Goal: Task Accomplishment & Management: Manage account settings

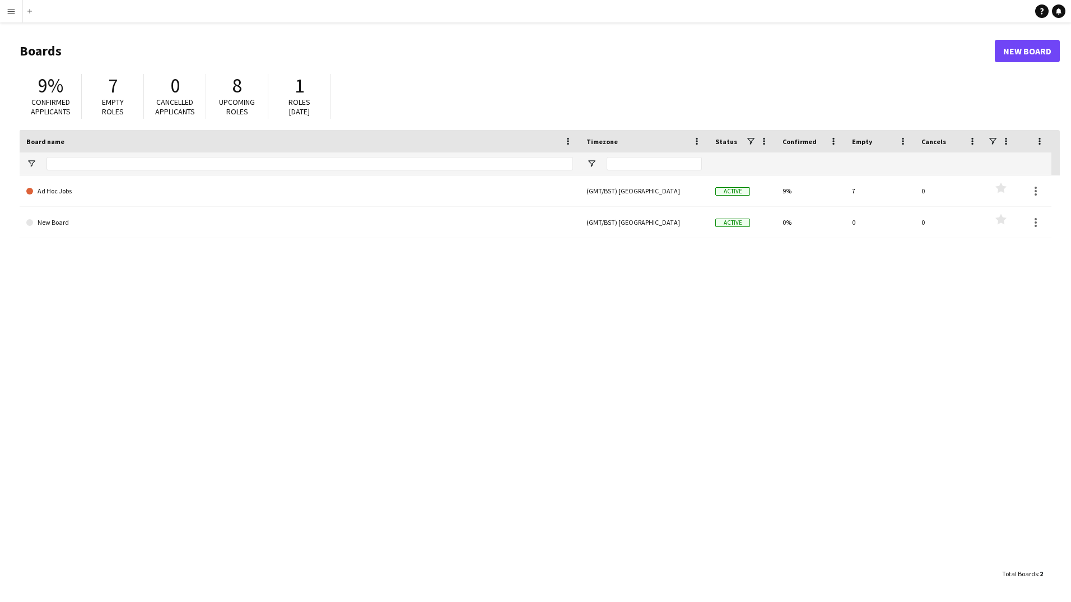
click at [15, 8] on app-icon "Menu" at bounding box center [11, 11] width 9 height 9
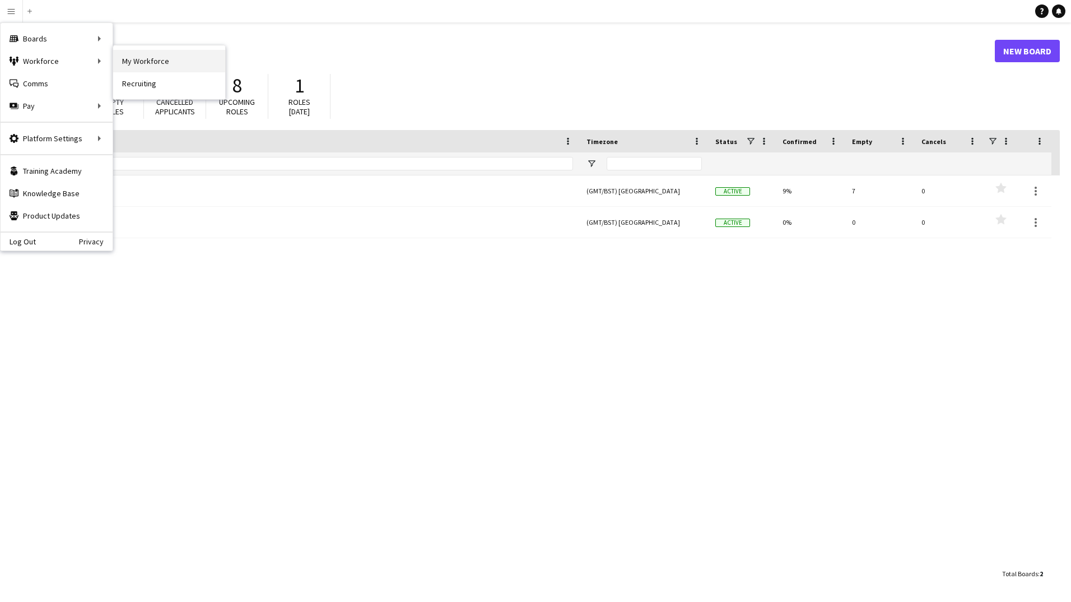
click at [127, 62] on link "My Workforce" at bounding box center [169, 61] width 112 height 22
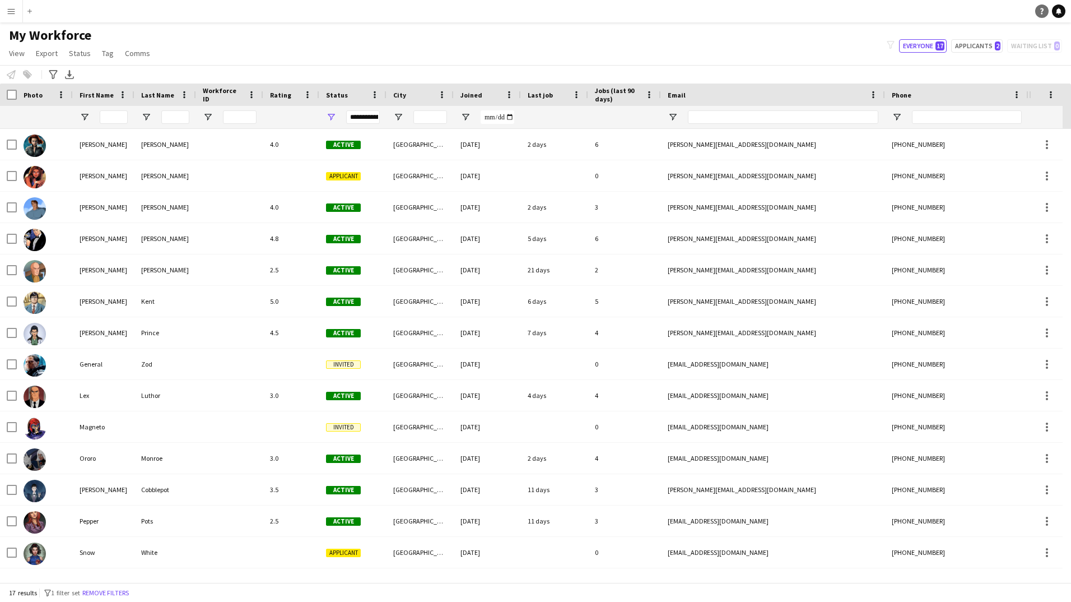
click at [1040, 11] on icon "Help" at bounding box center [1041, 11] width 7 height 7
click at [5, 15] on button "Menu" at bounding box center [11, 11] width 22 height 22
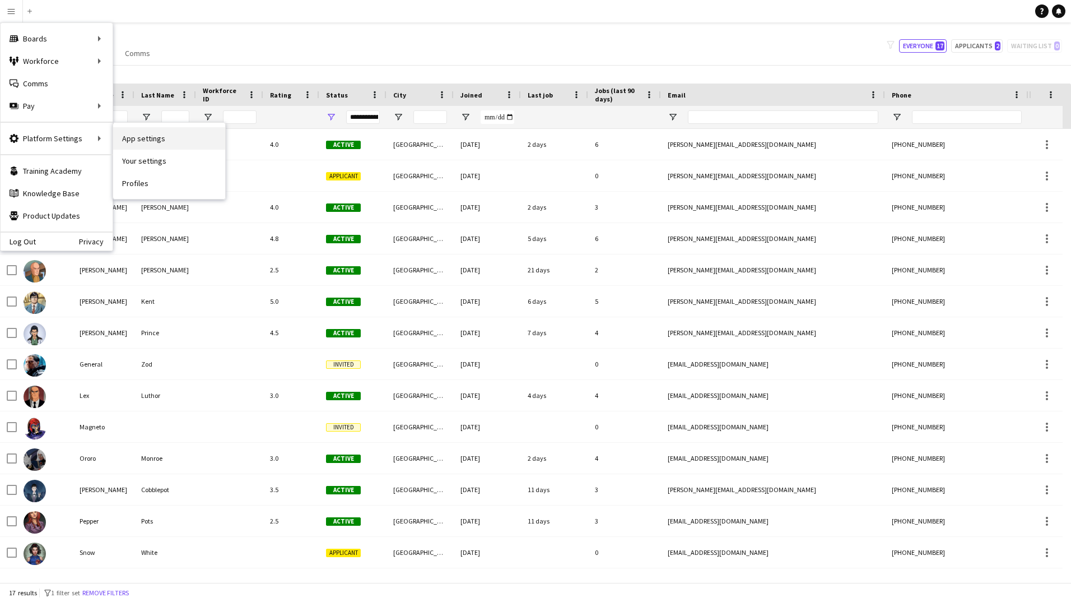
click at [127, 144] on link "App settings" at bounding box center [169, 138] width 112 height 22
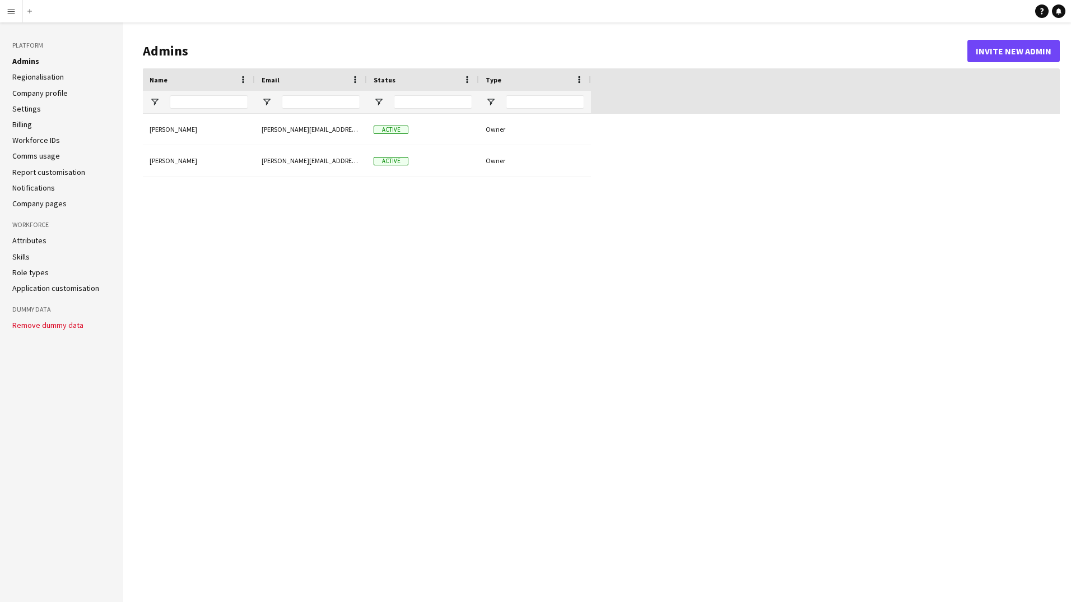
type input "**********"
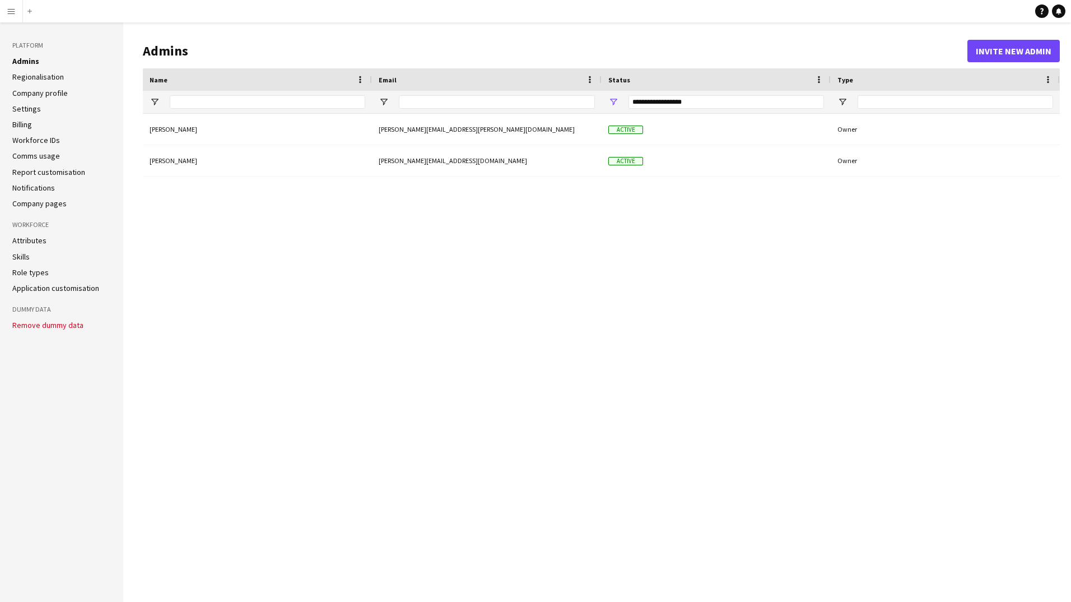
click at [384, 293] on div "Becky Johnson becky.johnson@stageone.co.uk Active Owner Peter Parker peter+demo…" at bounding box center [601, 349] width 917 height 470
click at [1037, 53] on button "Invite new admin" at bounding box center [1013, 51] width 92 height 22
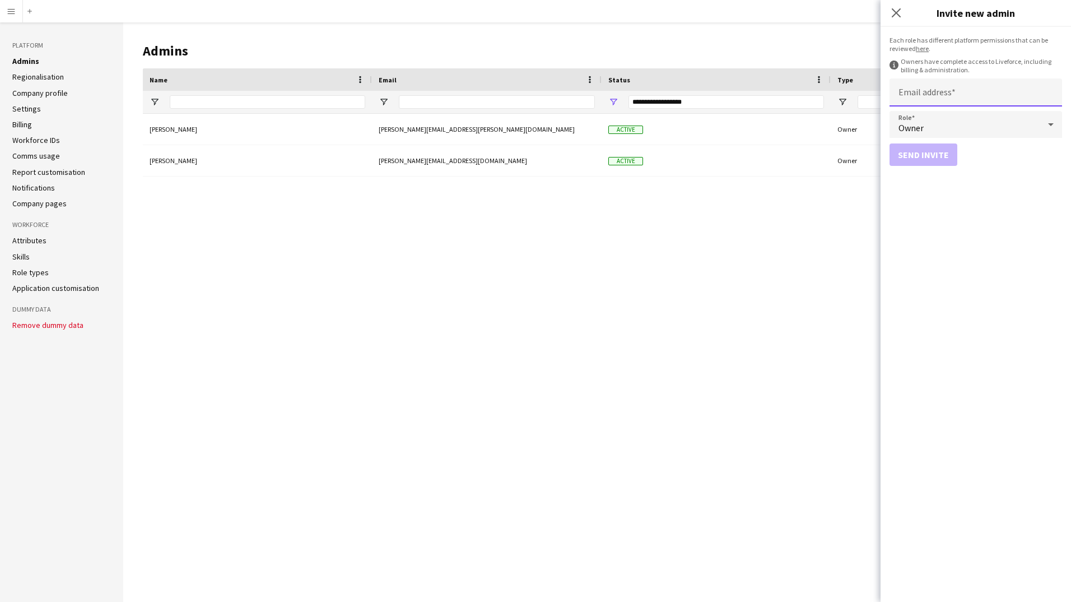
click at [992, 91] on input "Email address" at bounding box center [975, 92] width 173 height 28
type input "**********"
click at [967, 125] on div "Owner" at bounding box center [964, 124] width 150 height 27
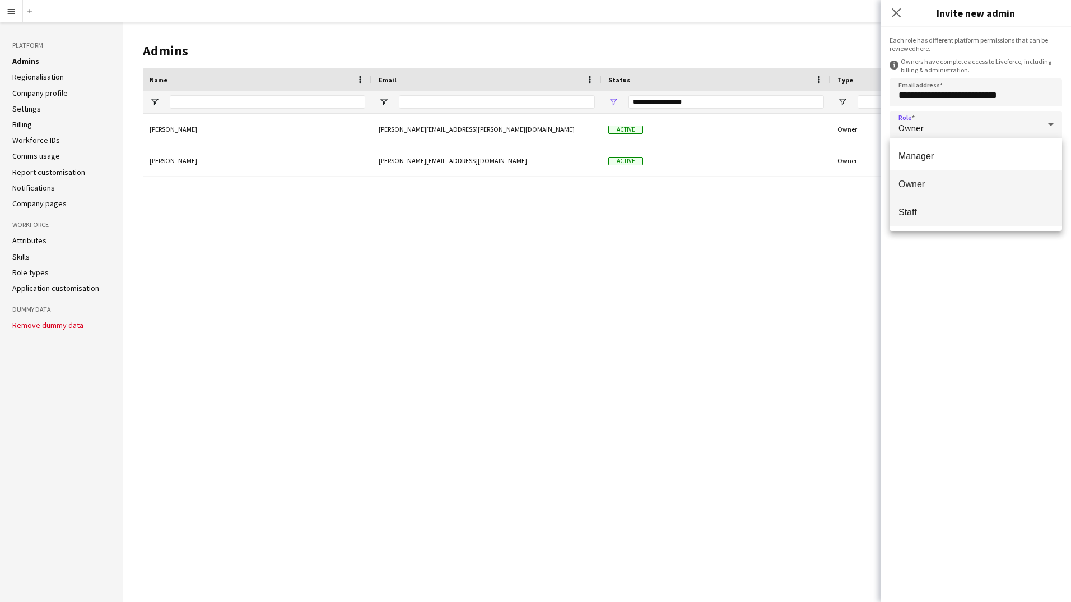
click at [946, 213] on span "Staff" at bounding box center [975, 212] width 155 height 11
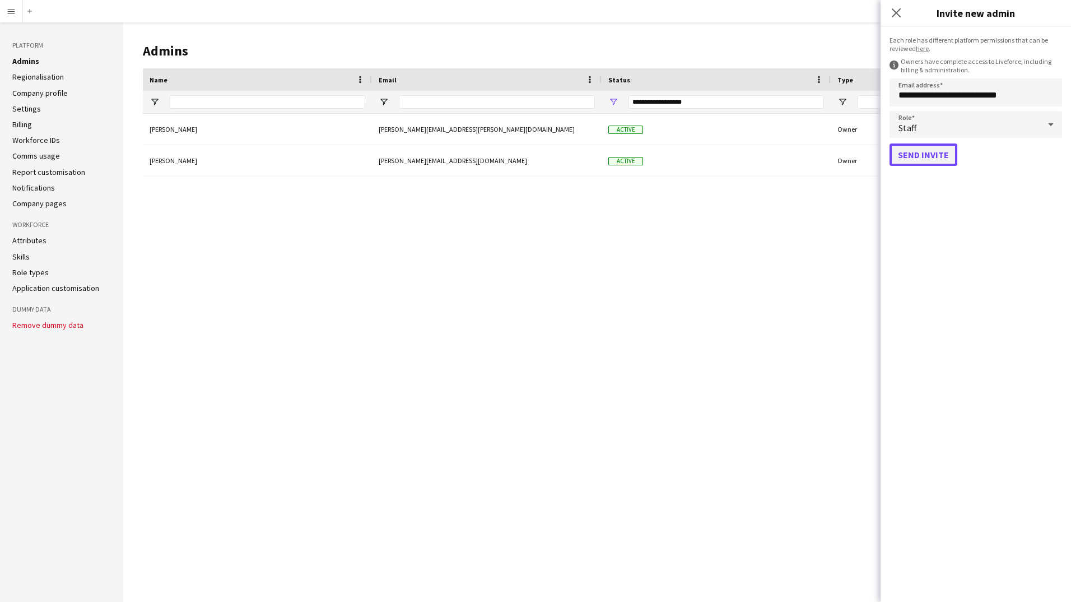
click at [927, 149] on button "Send invite" at bounding box center [923, 154] width 68 height 22
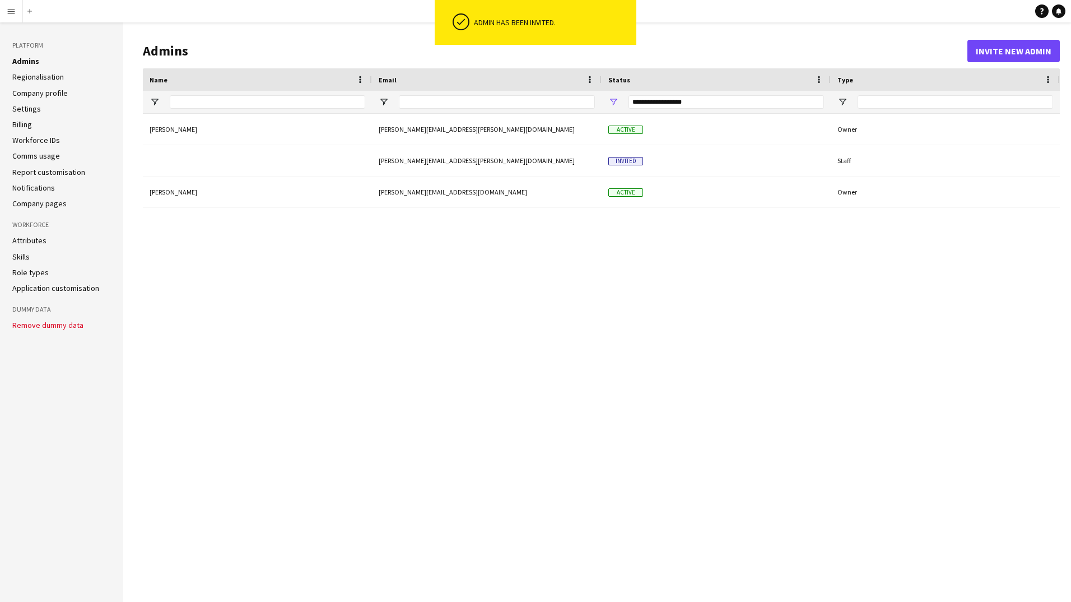
click at [675, 312] on div "Becky Johnson becky.johnson@stageone.co.uk Active Owner Peter Parker peter+demo…" at bounding box center [601, 349] width 917 height 470
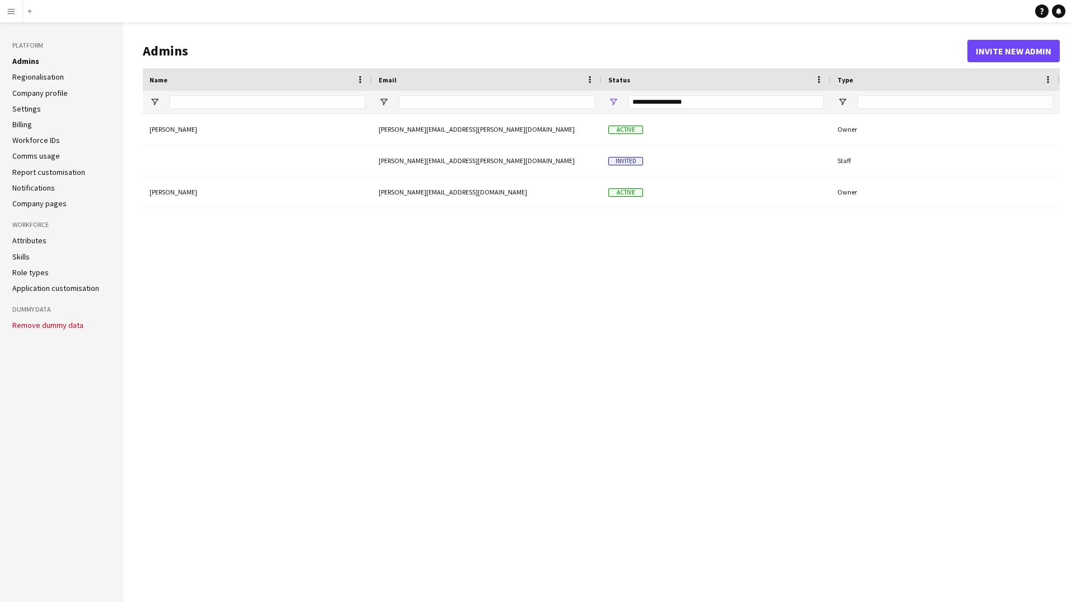
click at [1019, 39] on header "Admins Invite new admin" at bounding box center [601, 51] width 917 height 35
click at [1017, 52] on button "Invite new admin" at bounding box center [1013, 51] width 92 height 22
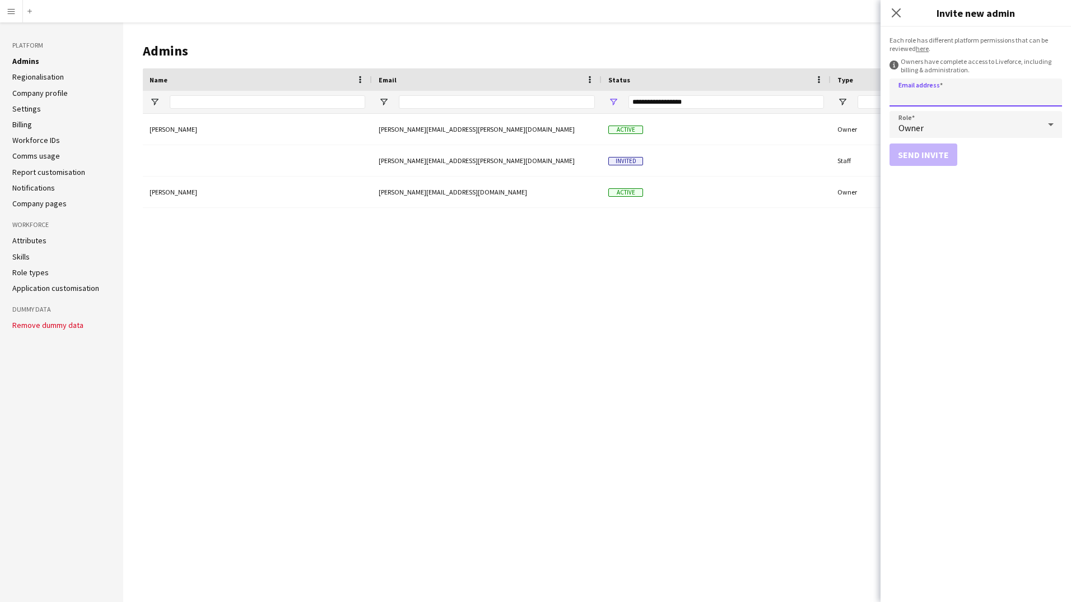
click at [972, 87] on input "Email address" at bounding box center [975, 92] width 173 height 28
type input "**********"
click at [919, 157] on button "Send invite" at bounding box center [923, 154] width 68 height 22
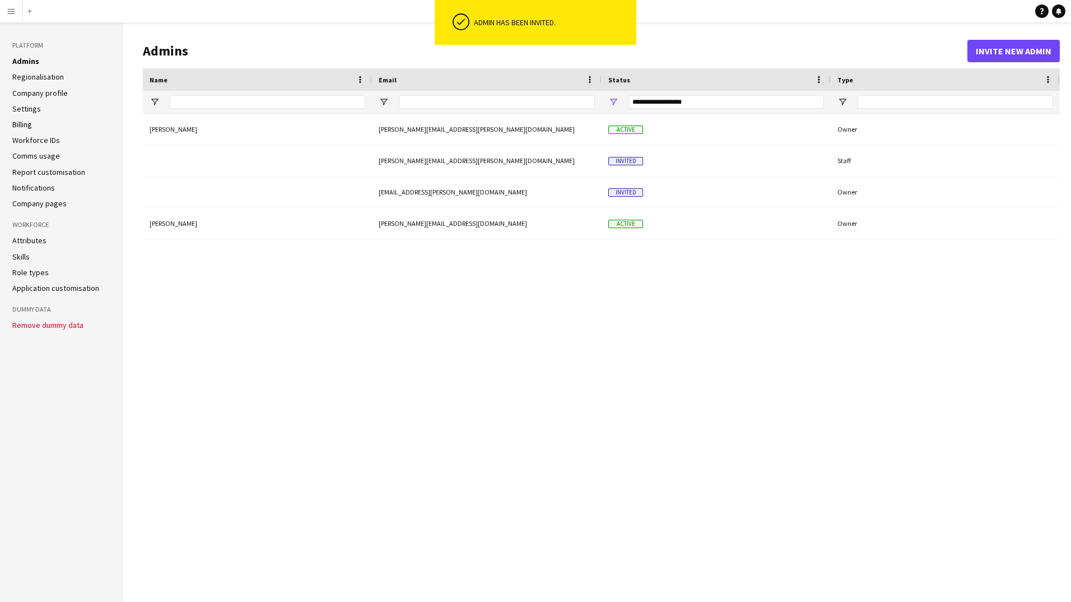
click at [749, 378] on div "Becky Johnson becky.johnson@stageone.co.uk Active Owner Peter Parker peter+demo…" at bounding box center [601, 349] width 917 height 470
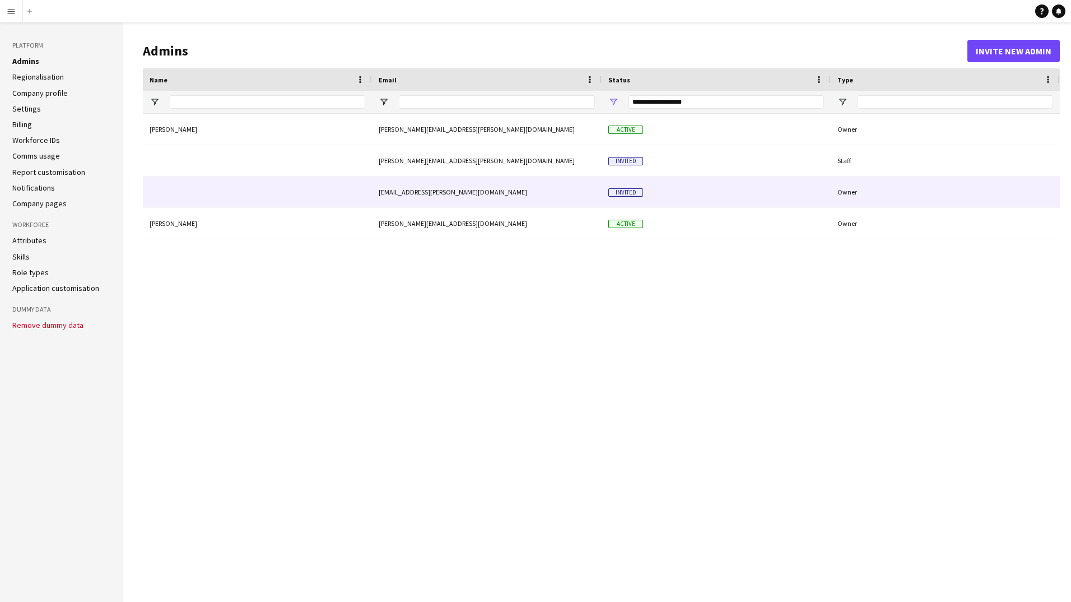
click at [836, 195] on div "Owner" at bounding box center [945, 191] width 229 height 31
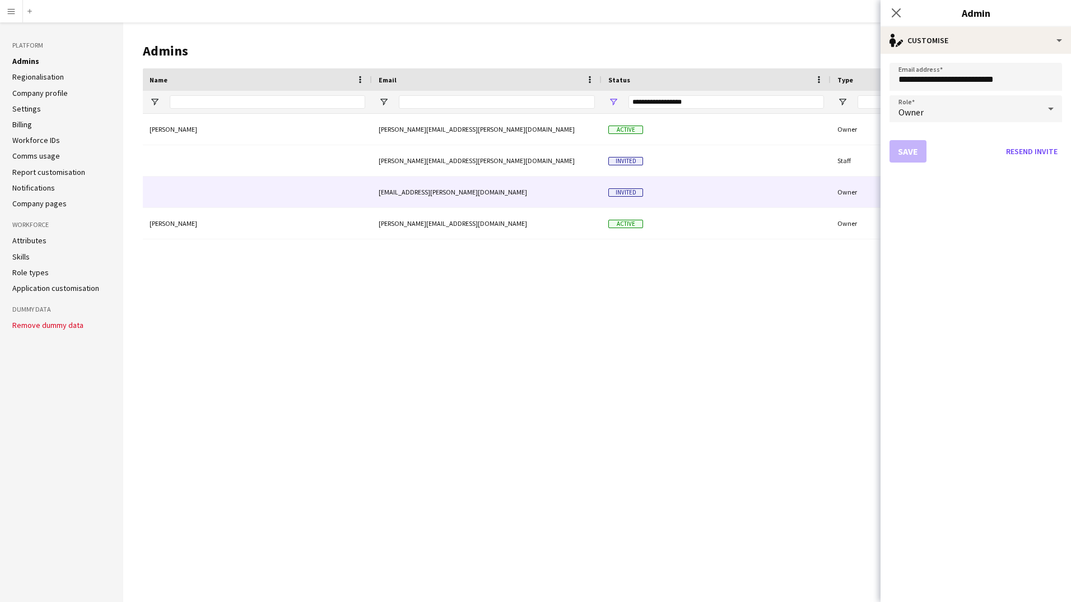
click at [938, 94] on form "**********" at bounding box center [975, 328] width 190 height 548
click at [938, 104] on div "Owner" at bounding box center [964, 108] width 150 height 27
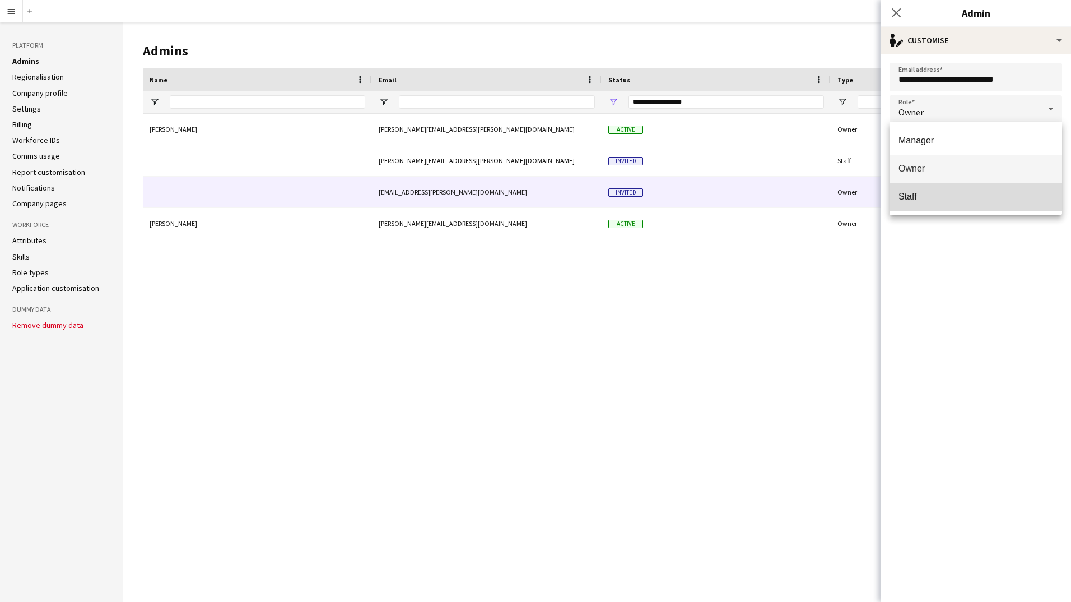
click at [936, 203] on mat-option "Staff" at bounding box center [975, 197] width 173 height 28
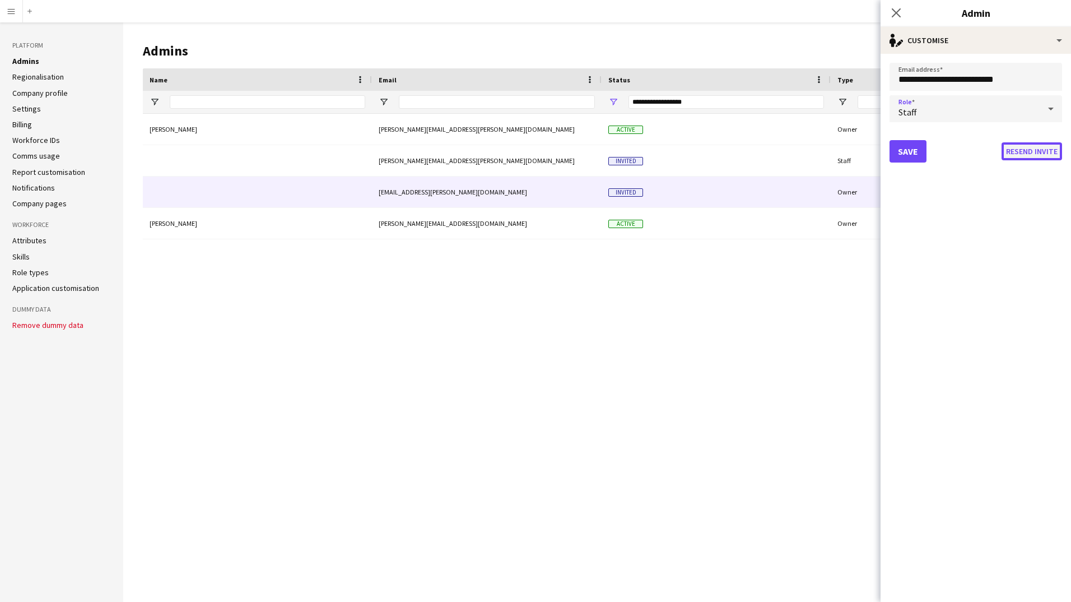
click at [1037, 153] on button "Resend invite" at bounding box center [1031, 151] width 60 height 18
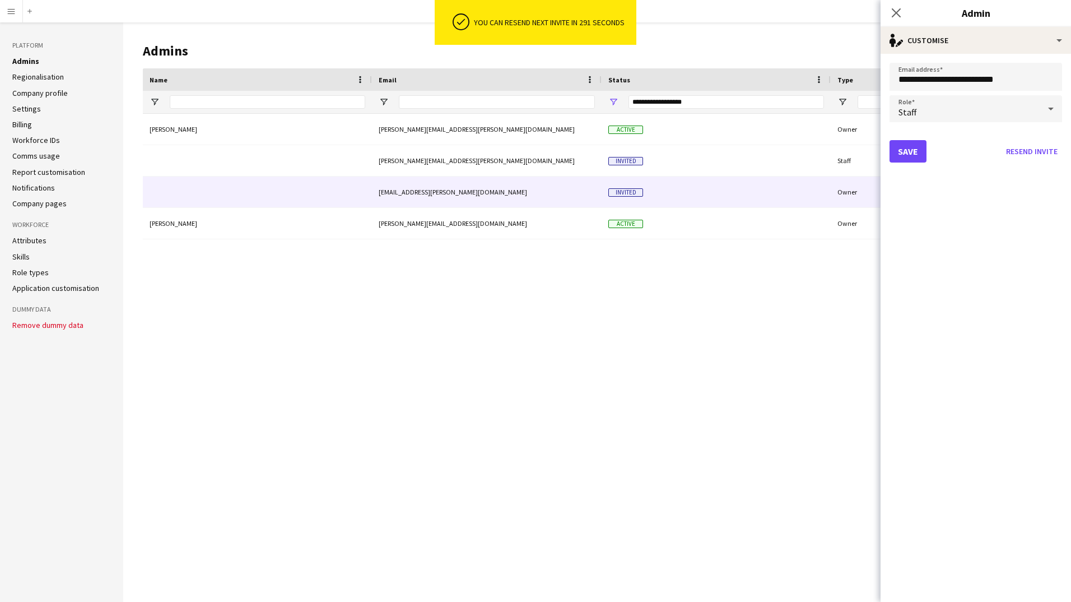
click at [670, 506] on div "Becky Johnson becky.johnson@stageone.co.uk Active Owner Peter Parker peter+demo…" at bounding box center [601, 349] width 917 height 470
